Goal: Task Accomplishment & Management: Use online tool/utility

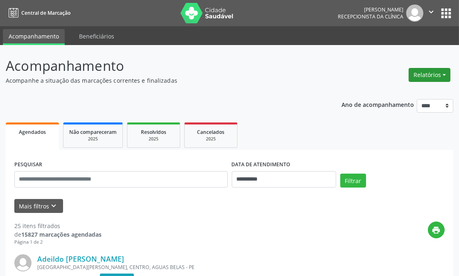
click at [438, 71] on button "Relatórios" at bounding box center [430, 75] width 42 height 14
click at [375, 89] on link "Agendamentos" at bounding box center [406, 91] width 88 height 11
select select "*"
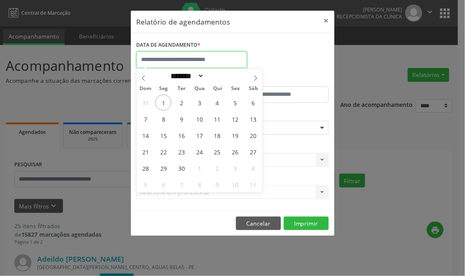
click at [183, 51] on div "DATA DE AGENDAMENTO *" at bounding box center [192, 53] width 111 height 29
click at [165, 99] on span "1" at bounding box center [164, 103] width 16 height 16
type input "**********"
click at [165, 99] on span "1" at bounding box center [164, 103] width 16 height 16
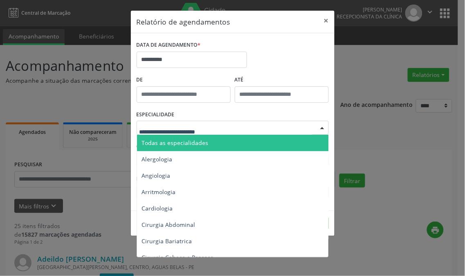
drag, startPoint x: 212, startPoint y: 145, endPoint x: 206, endPoint y: 144, distance: 6.3
click at [212, 145] on span "Todas as especialidades" at bounding box center [233, 143] width 193 height 16
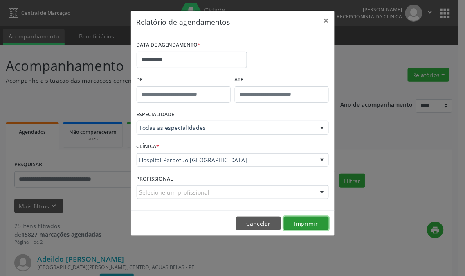
click at [309, 222] on button "Imprimir" at bounding box center [306, 224] width 45 height 14
